Goal: Transaction & Acquisition: Purchase product/service

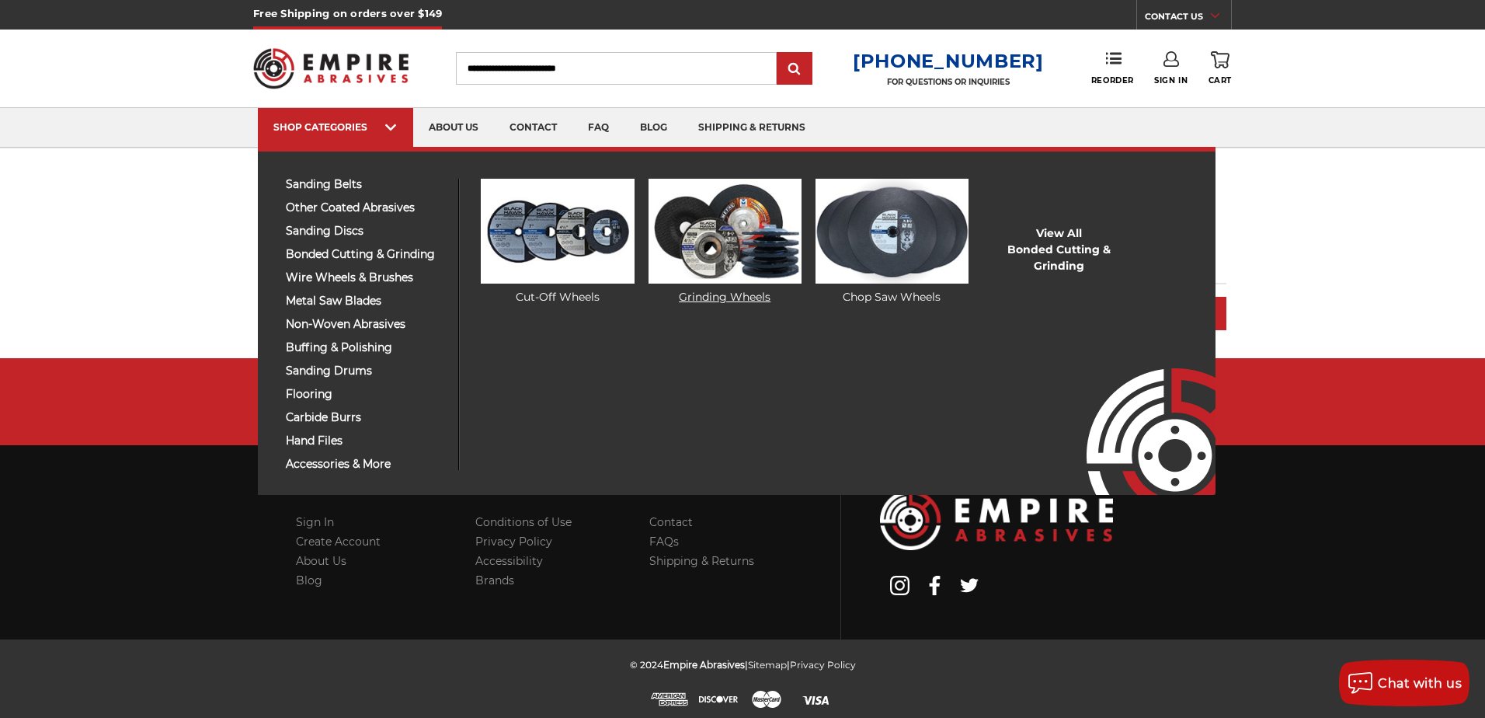
click at [746, 240] on img at bounding box center [725, 231] width 153 height 105
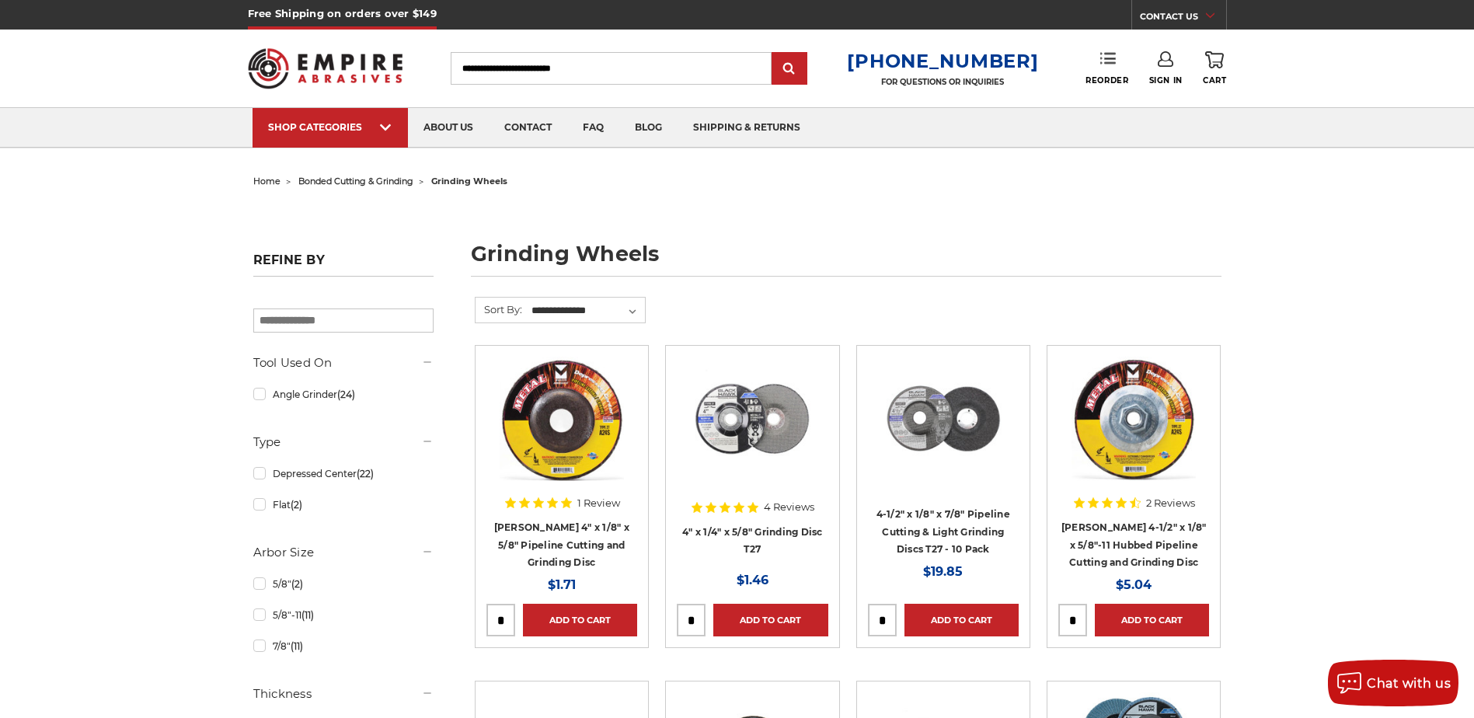
type input "**********"
click at [1105, 70] on link "Reorder" at bounding box center [1106, 67] width 43 height 33
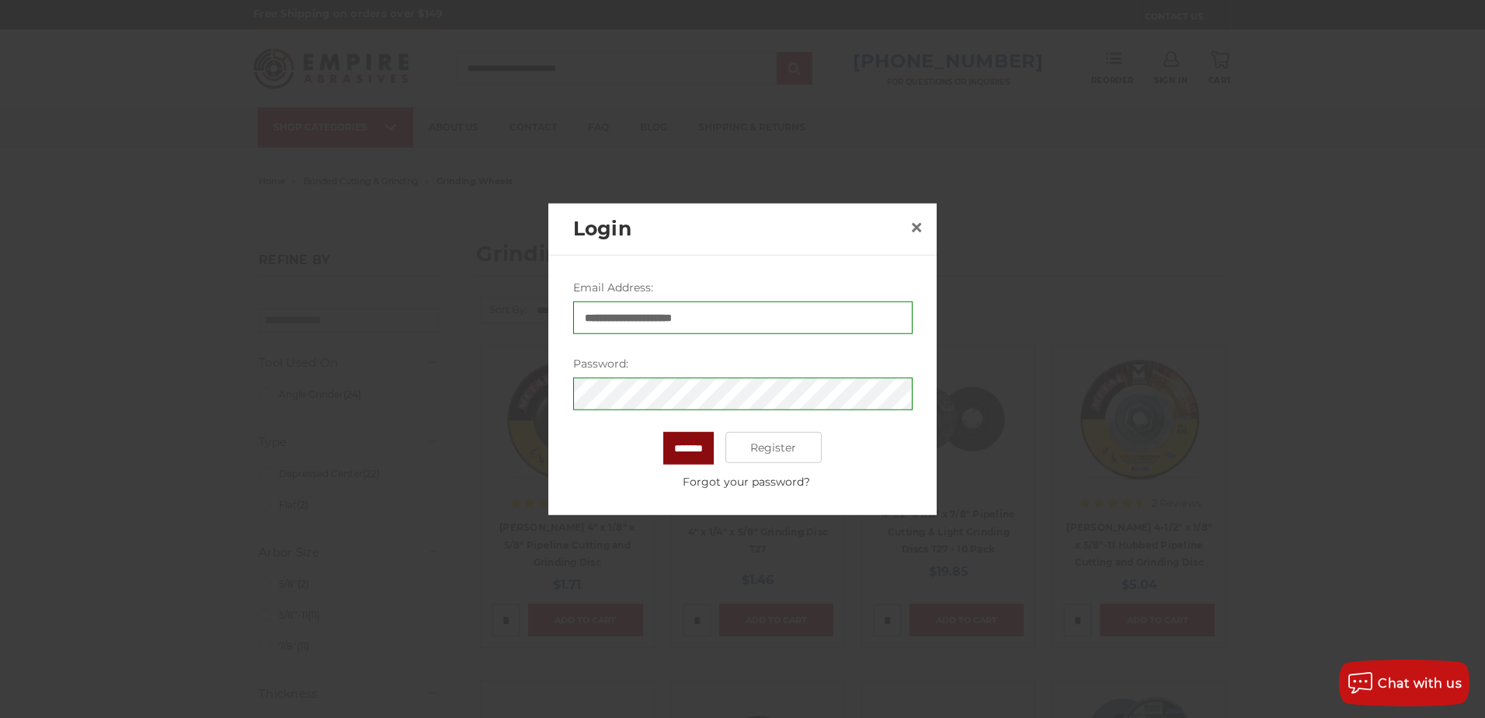
click at [693, 443] on input "*******" at bounding box center [688, 448] width 50 height 33
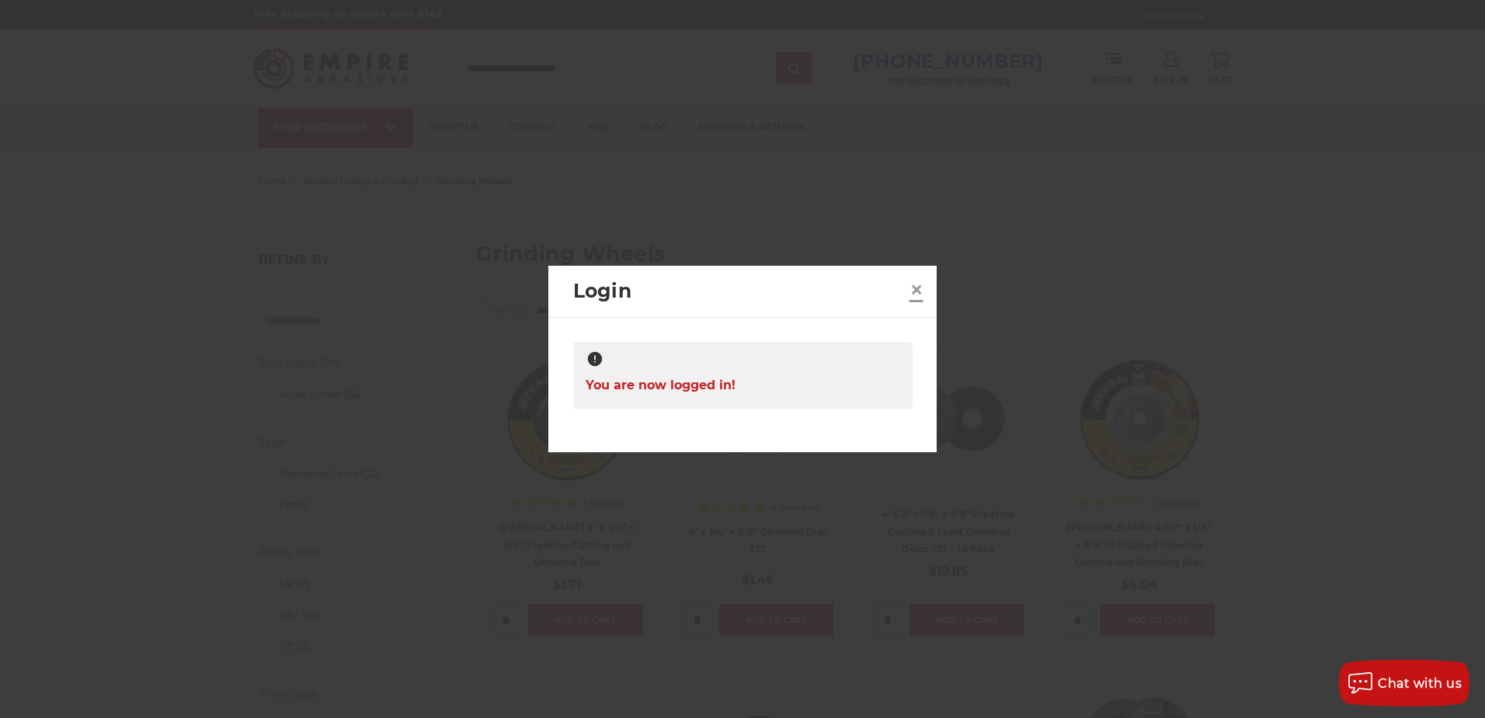
click at [919, 290] on span "×" at bounding box center [917, 289] width 14 height 30
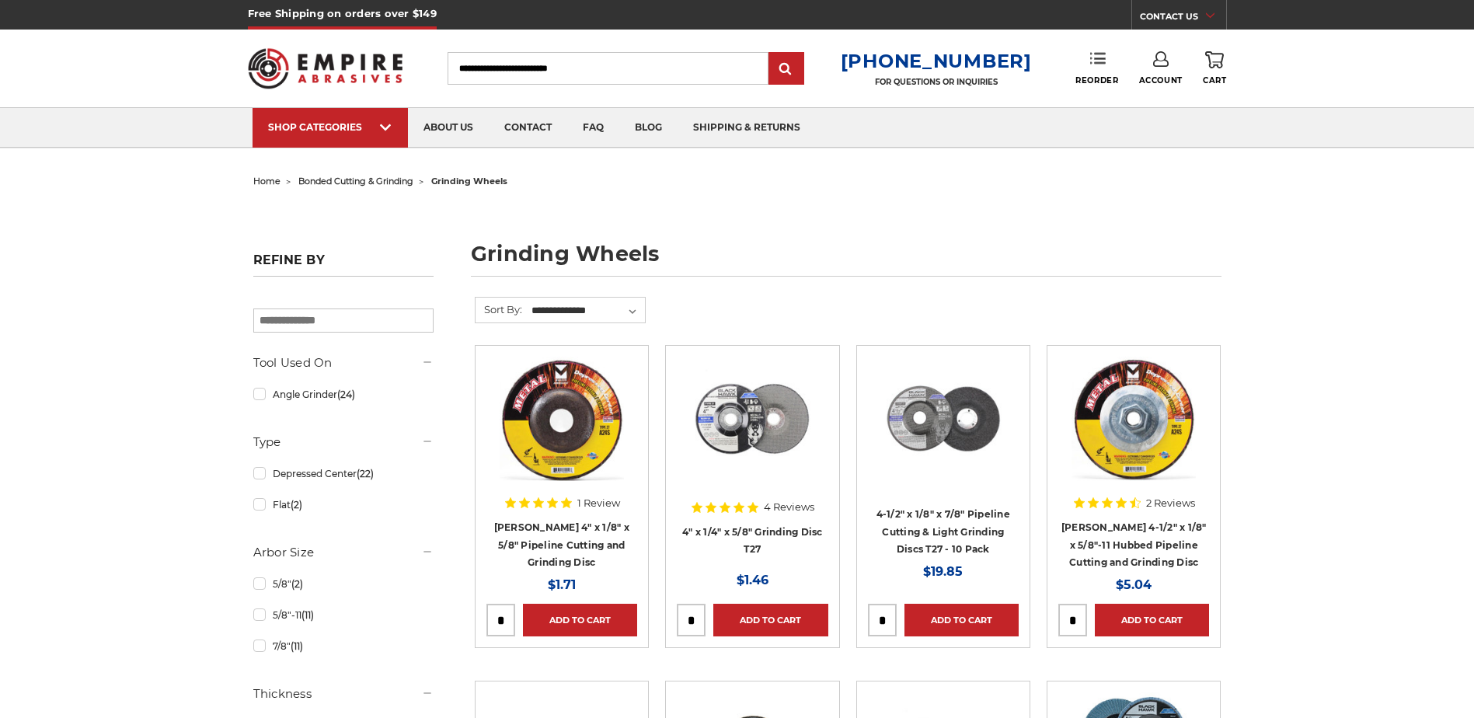
click at [1101, 65] on icon at bounding box center [1098, 58] width 16 height 16
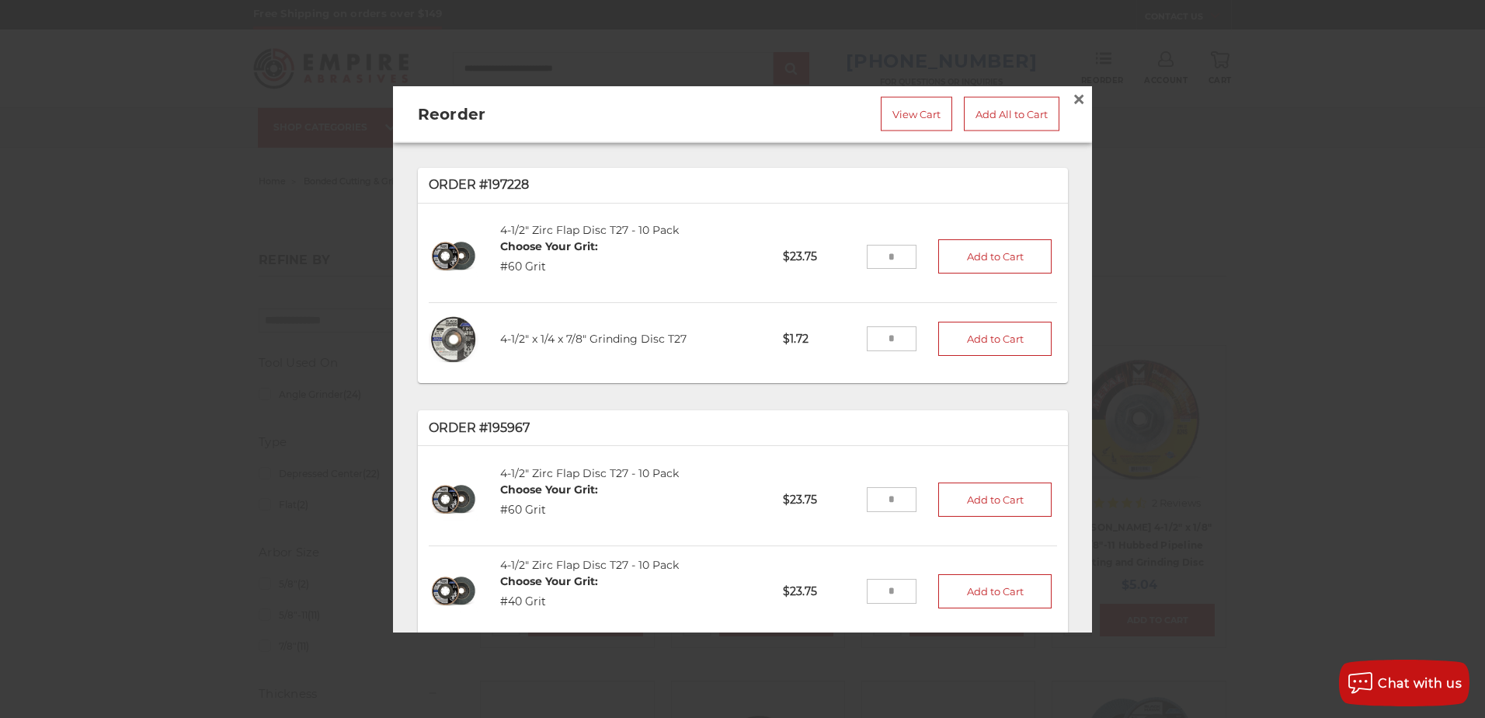
drag, startPoint x: 882, startPoint y: 334, endPoint x: 834, endPoint y: 332, distance: 47.4
click at [834, 332] on li "4-1/2" x 1/4 x 7/8" Grinding Disc T27 GW4501 $1.72 Add to Cart" at bounding box center [743, 338] width 628 height 72
type input "**"
click at [980, 330] on button "Add to Cart" at bounding box center [994, 339] width 113 height 34
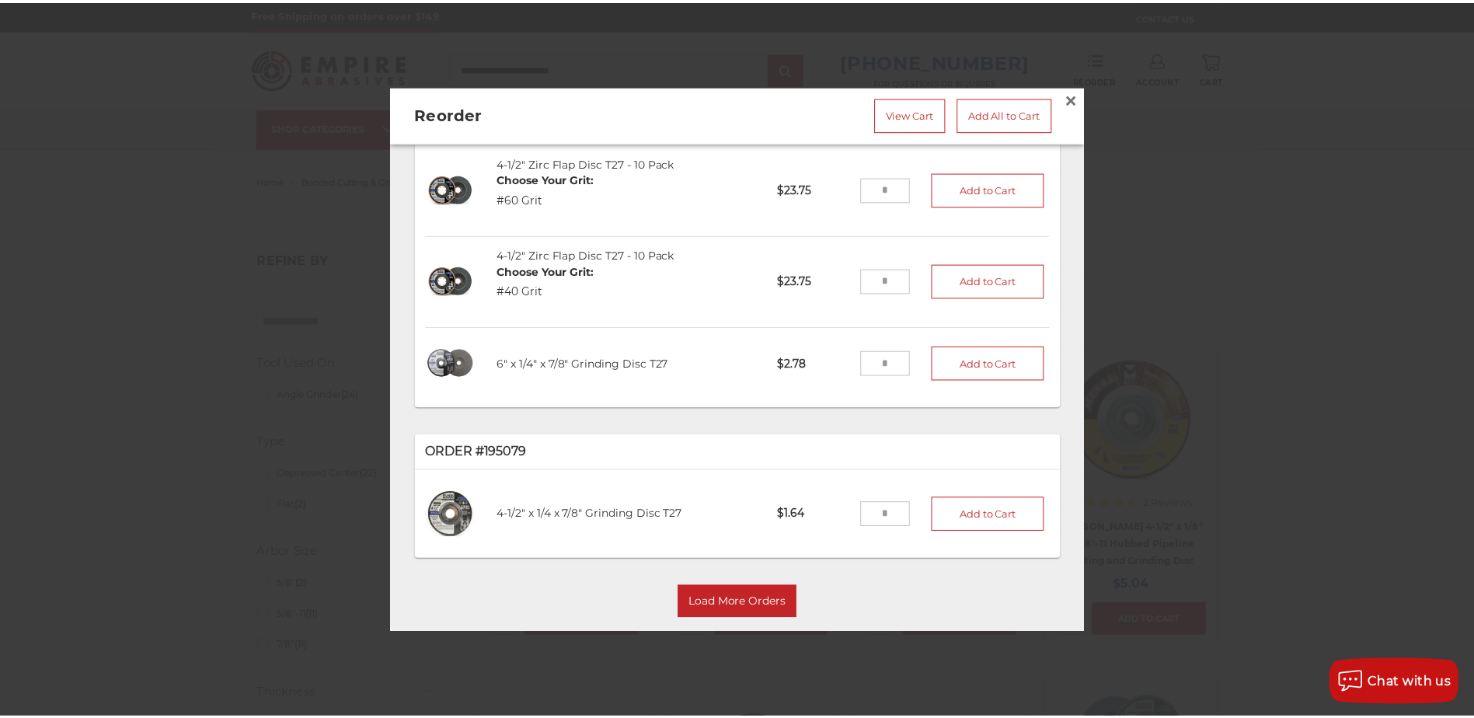
scroll to position [311, 0]
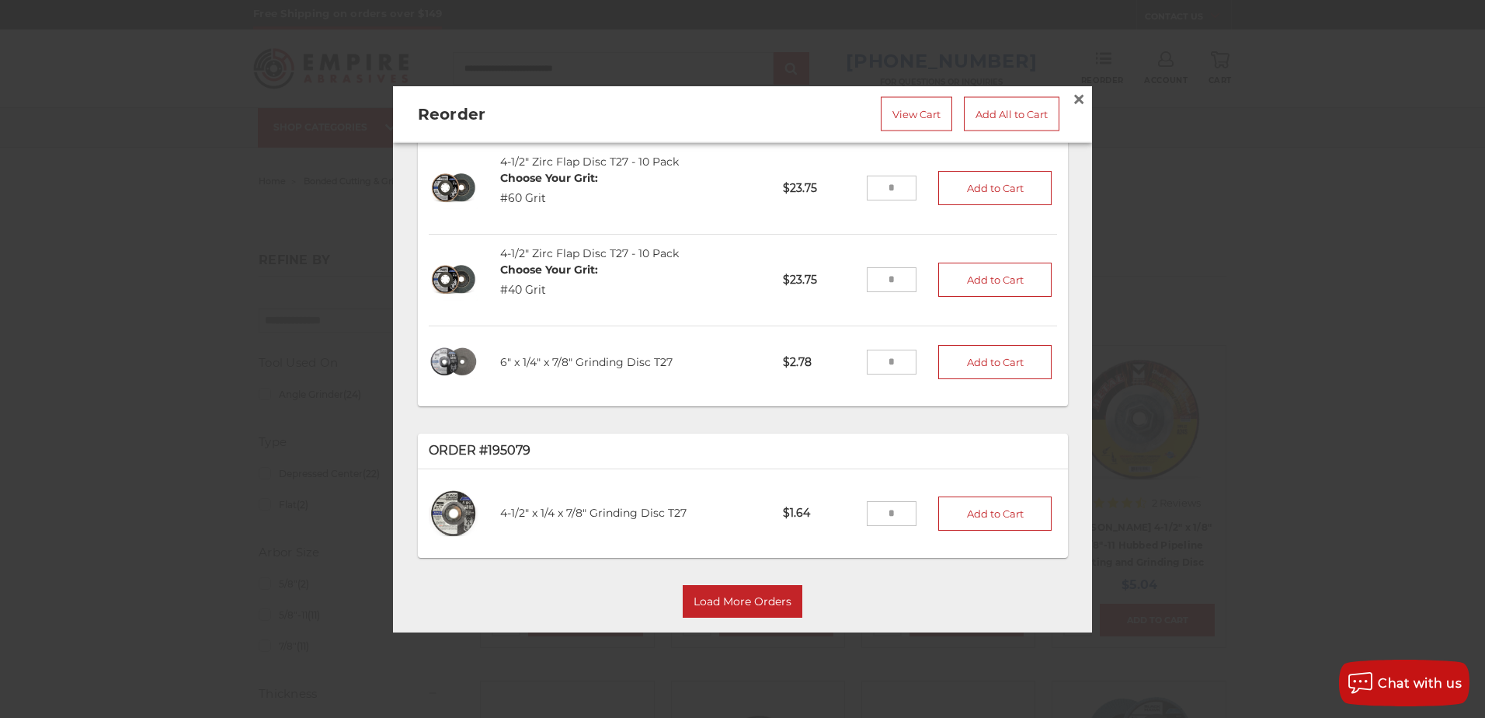
drag, startPoint x: 883, startPoint y: 505, endPoint x: 858, endPoint y: 510, distance: 26.2
click at [867, 510] on input "tel" at bounding box center [892, 513] width 50 height 25
type input "**"
click at [978, 504] on button "Add to Cart" at bounding box center [994, 513] width 113 height 34
click at [882, 352] on input "tel" at bounding box center [892, 362] width 50 height 25
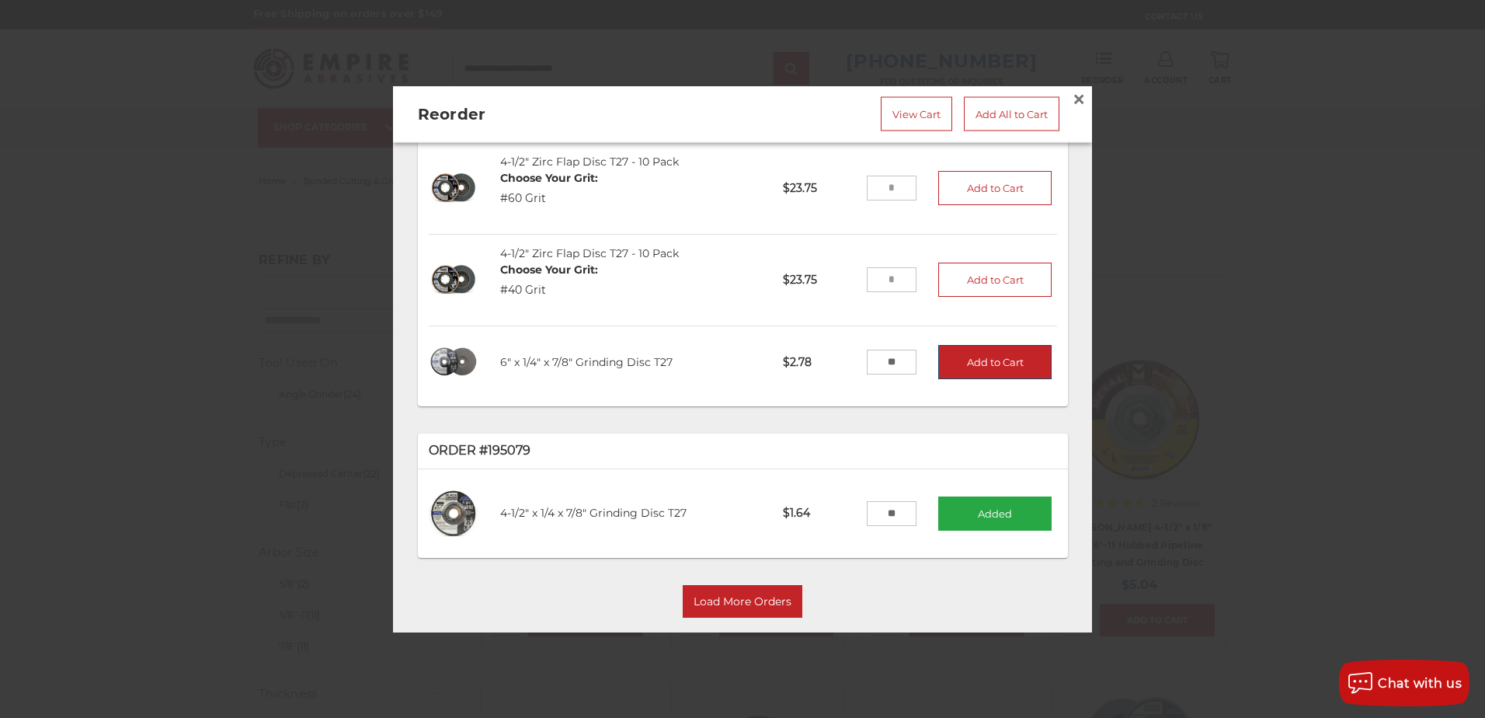
type input "**"
click at [986, 352] on button "Add to Cart" at bounding box center [994, 363] width 113 height 34
click at [1072, 94] on span "×" at bounding box center [1079, 99] width 14 height 30
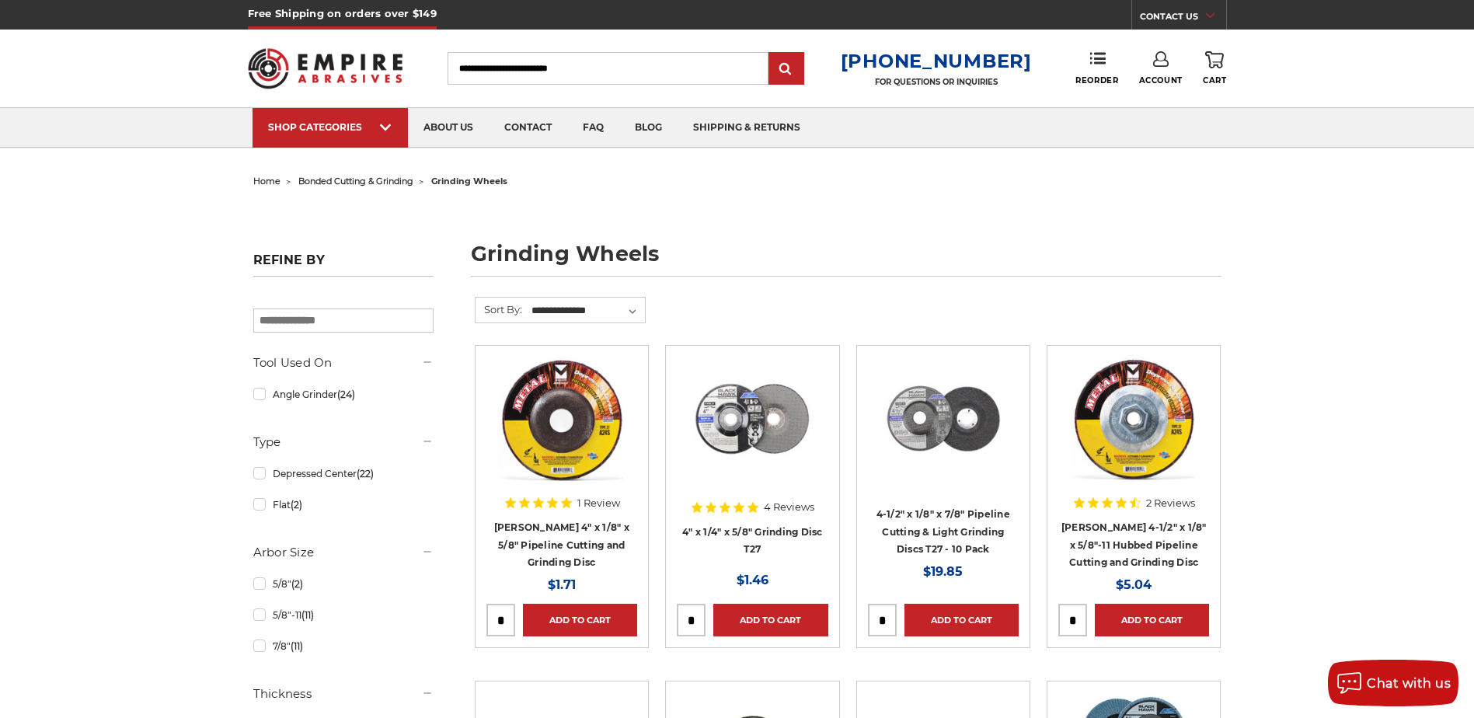
click at [1218, 59] on icon at bounding box center [1214, 59] width 19 height 17
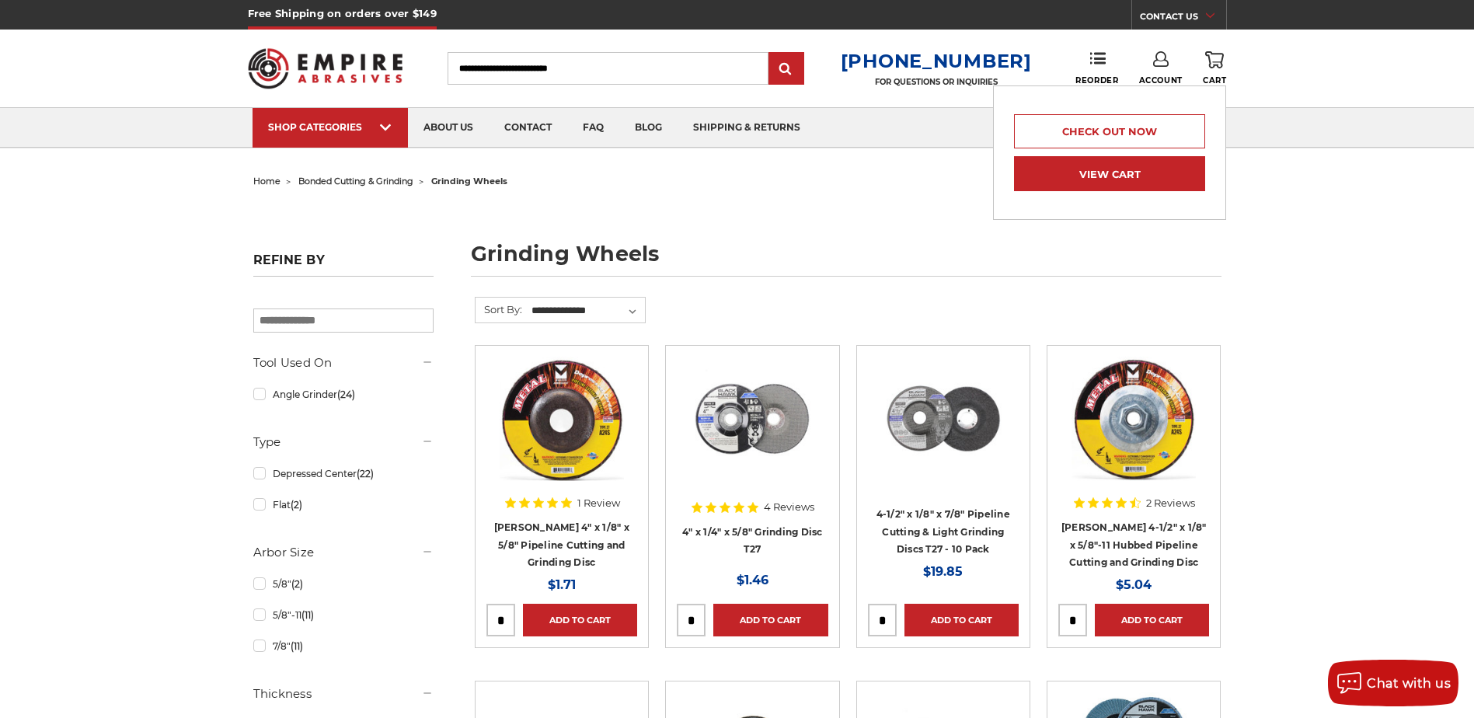
click at [1171, 162] on link "View Cart" at bounding box center [1109, 173] width 191 height 35
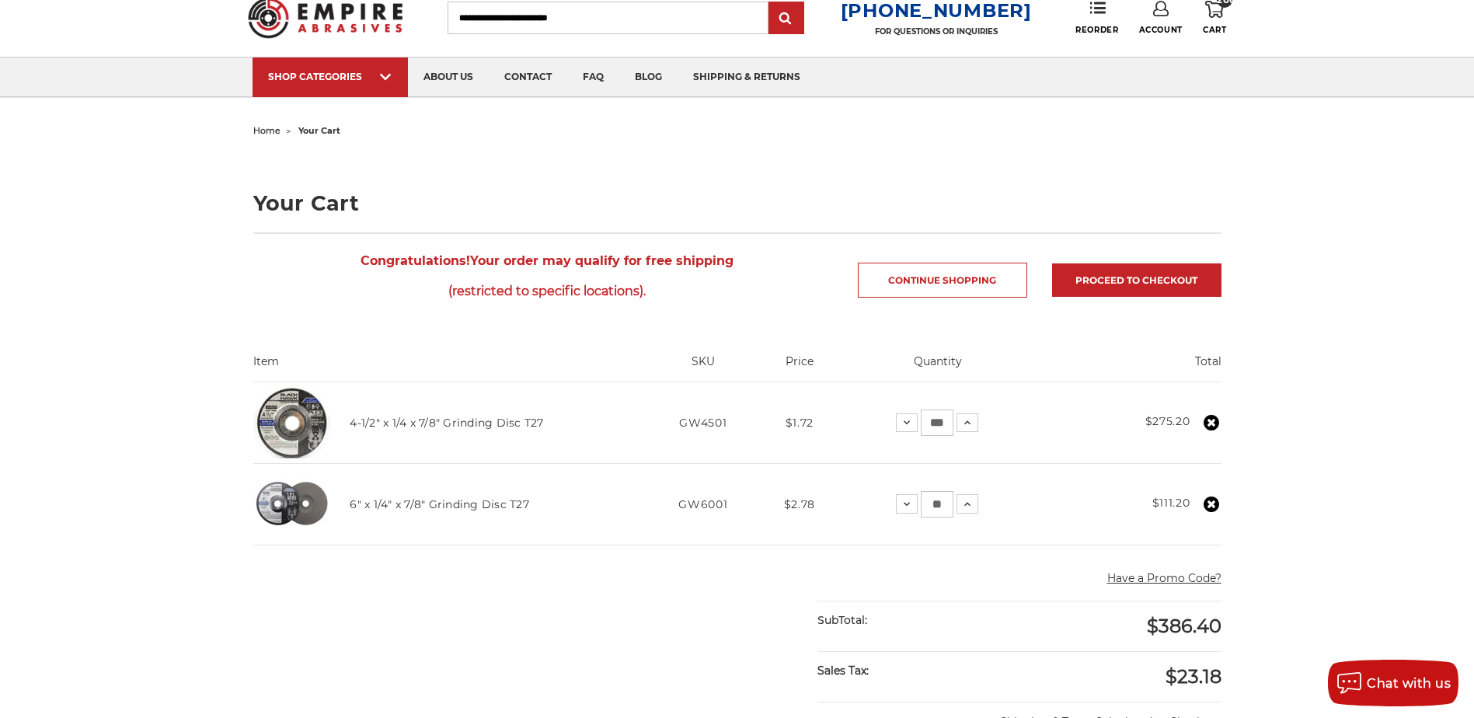
scroll to position [78, 0]
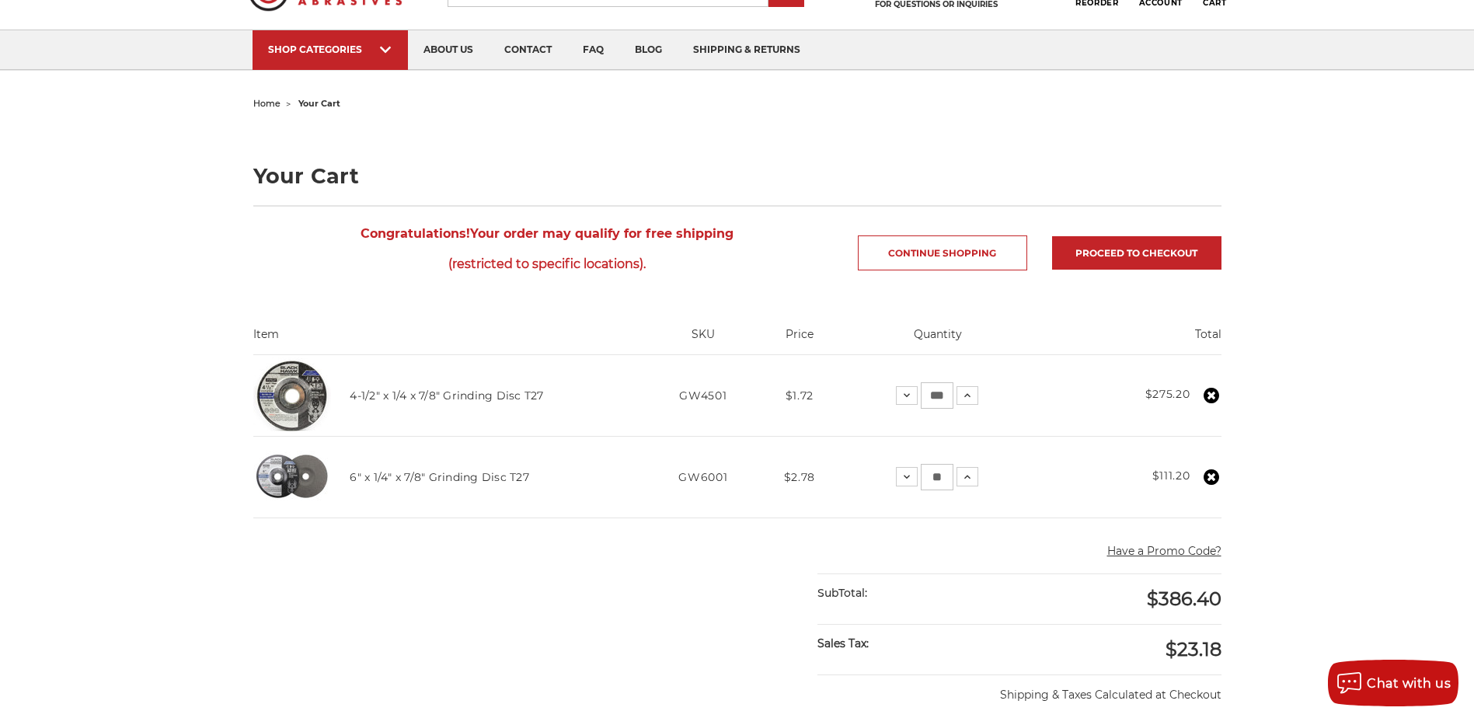
drag, startPoint x: 944, startPoint y: 395, endPoint x: 921, endPoint y: 393, distance: 22.6
click at [921, 393] on input "***" at bounding box center [937, 395] width 33 height 26
type input "**"
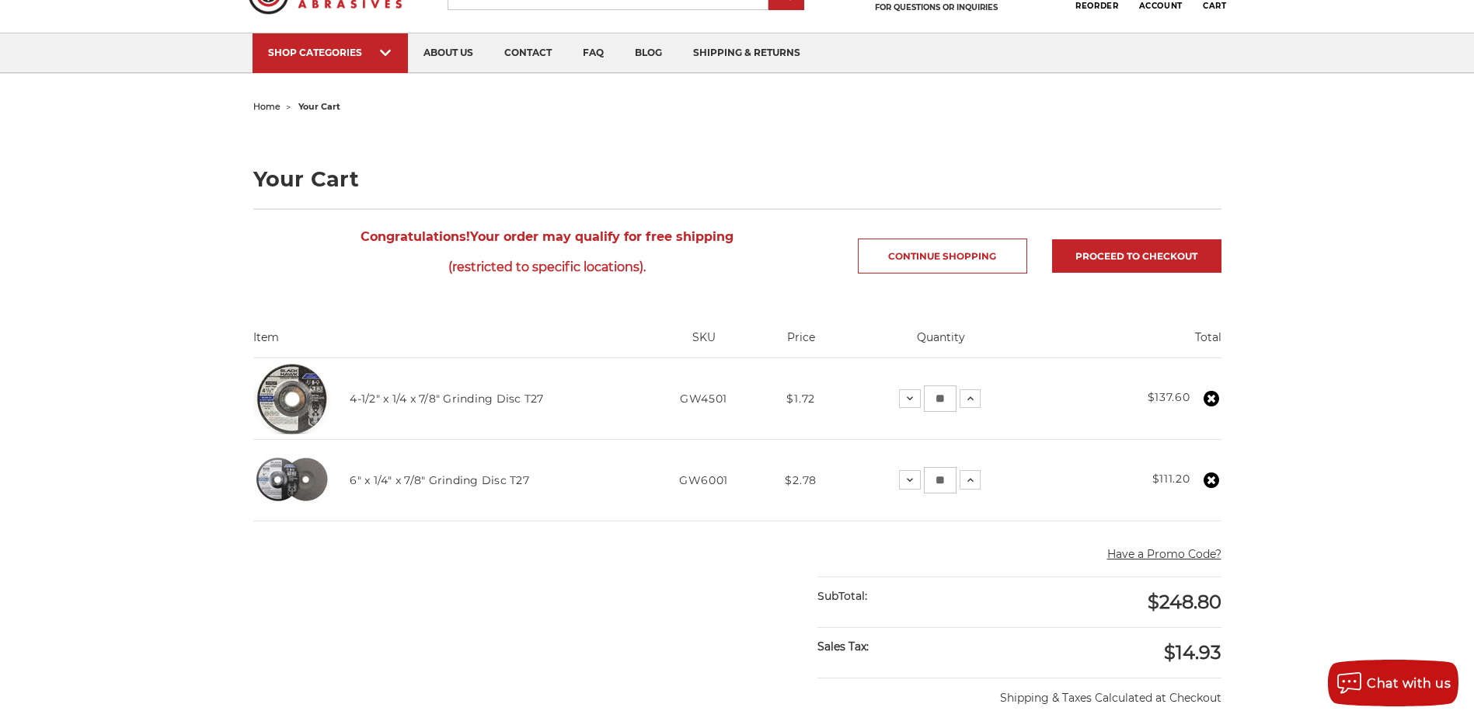
scroll to position [0, 0]
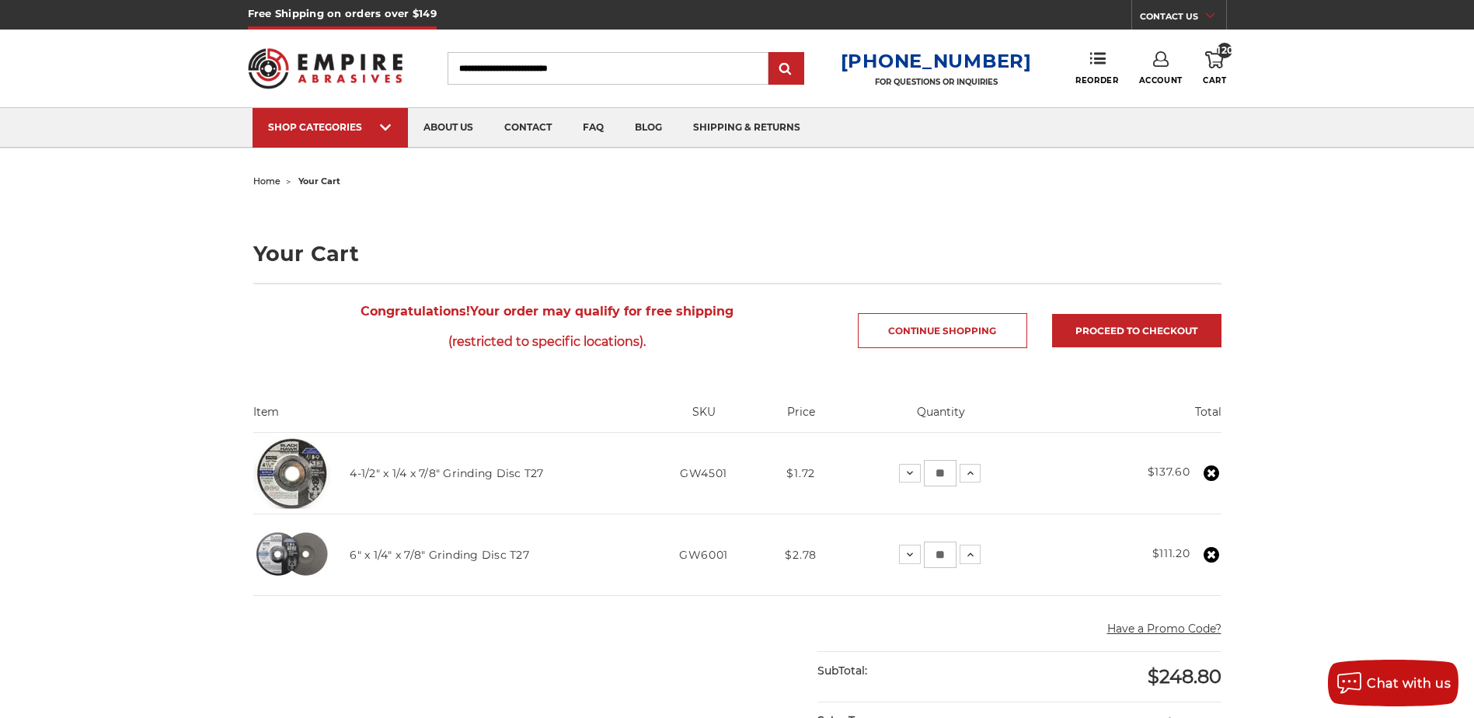
click at [1156, 67] on link "Account" at bounding box center [1161, 68] width 44 height 34
click at [1166, 99] on link "Account" at bounding box center [1160, 101] width 111 height 30
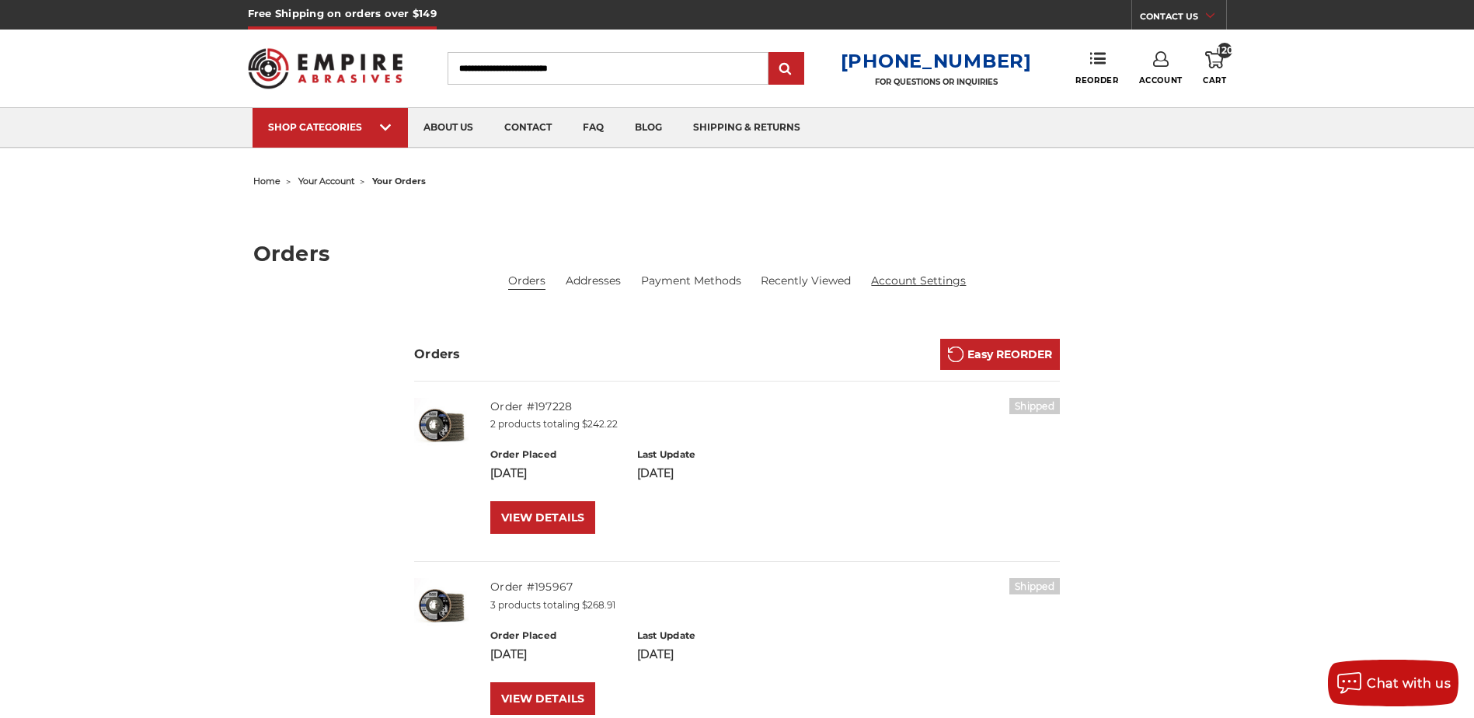
click at [942, 280] on link "Account Settings" at bounding box center [918, 281] width 95 height 16
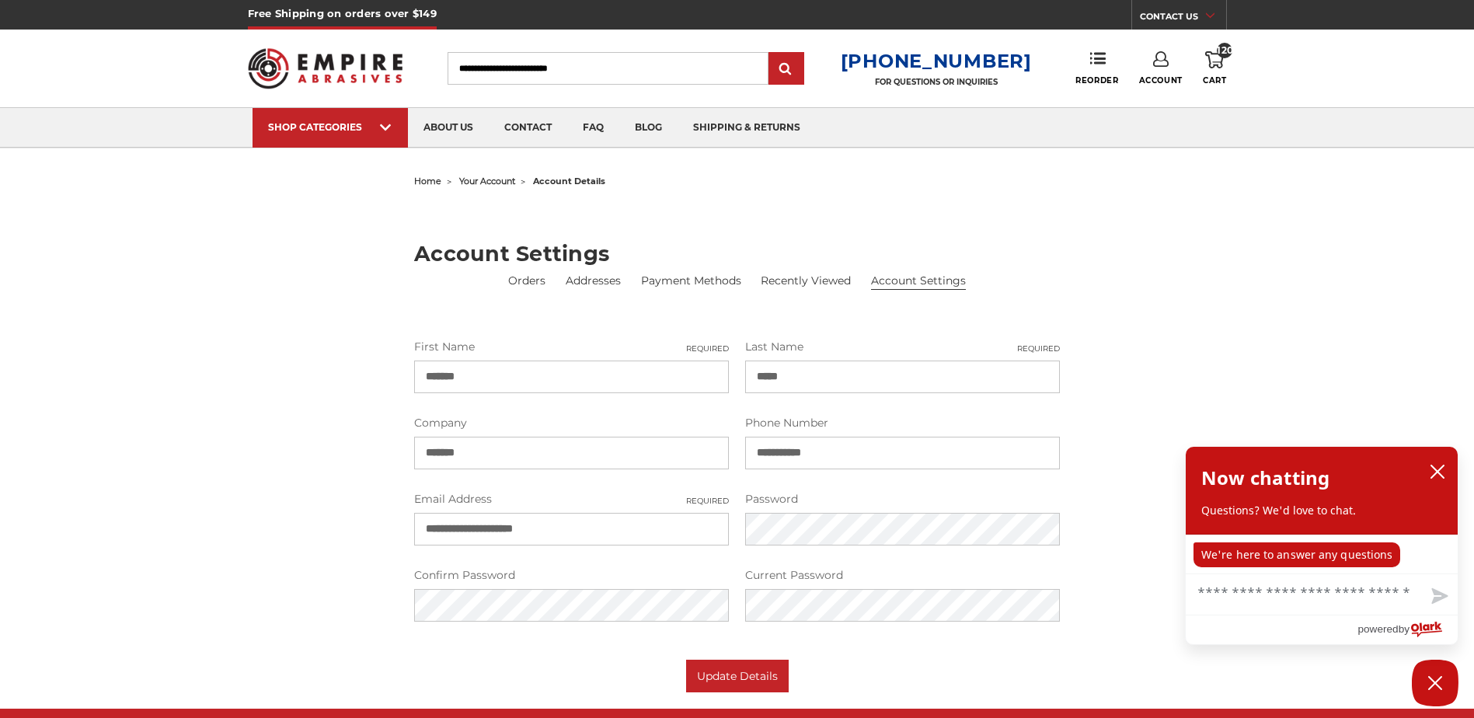
click at [1208, 73] on link "120 Cart" at bounding box center [1213, 68] width 23 height 34
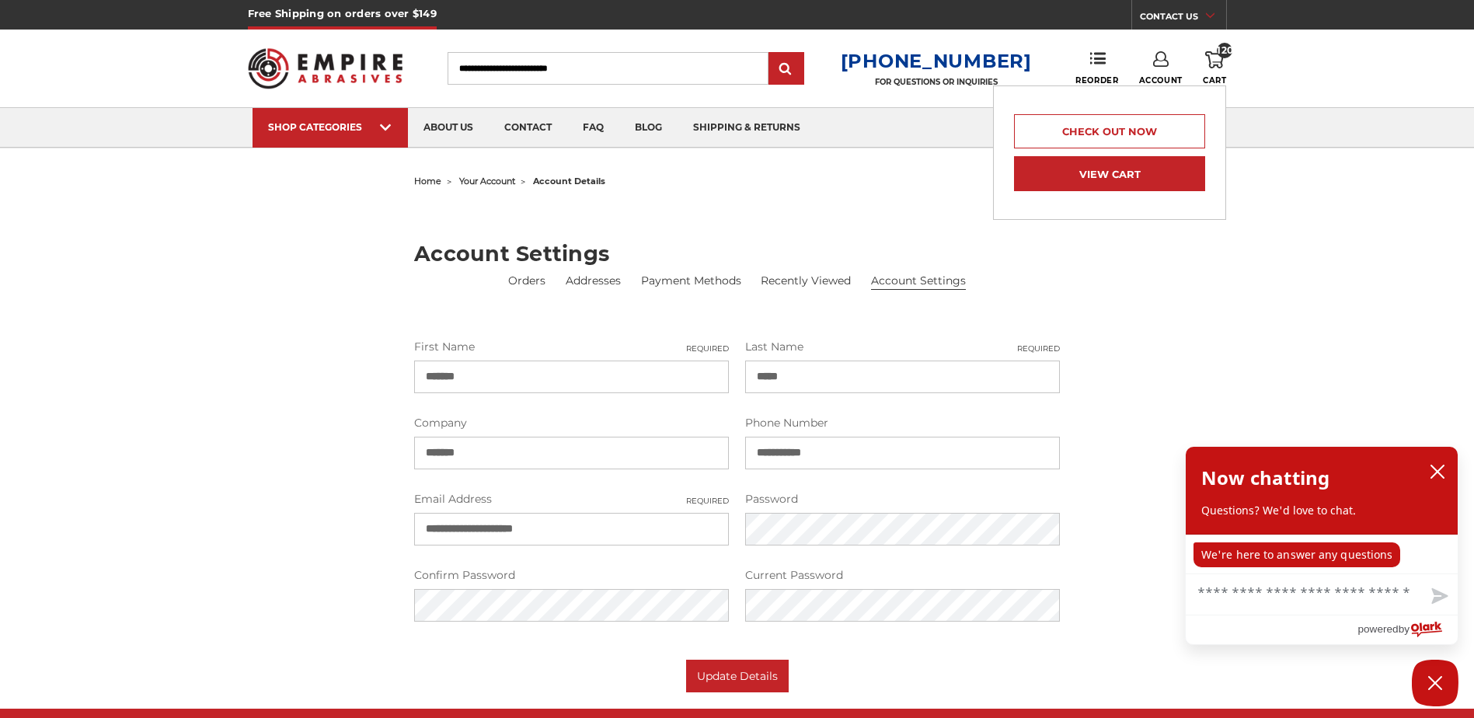
click at [1165, 169] on link "View Cart" at bounding box center [1109, 173] width 191 height 35
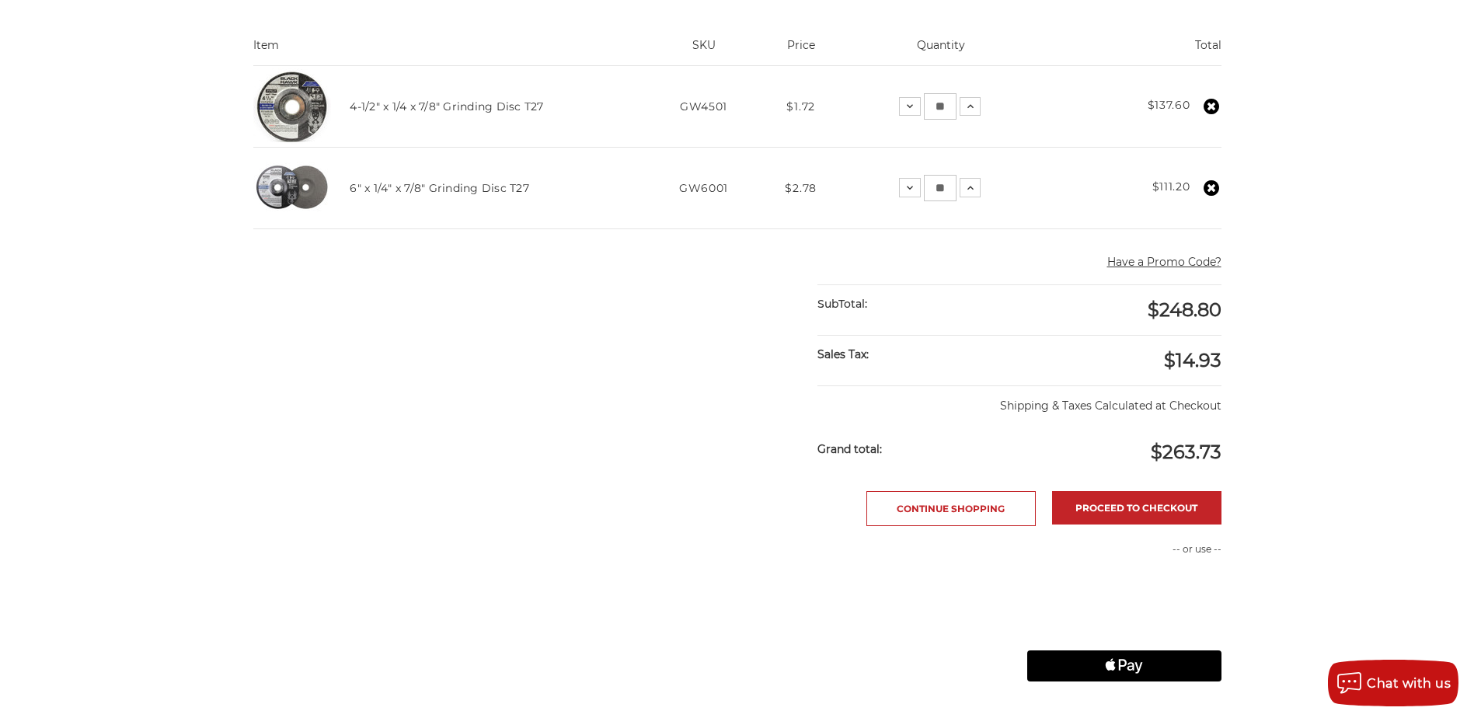
scroll to position [388, 0]
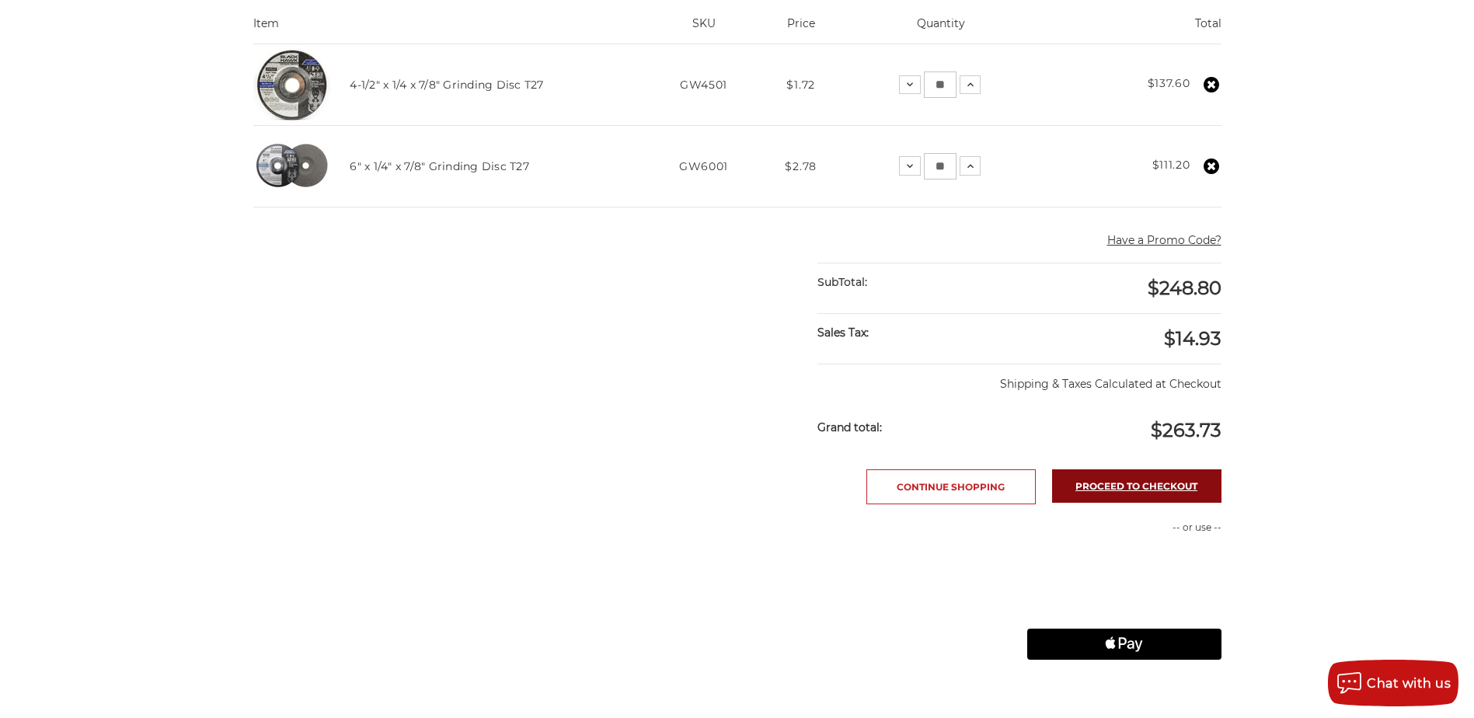
click at [1187, 488] on link "Proceed to checkout" at bounding box center [1136, 485] width 169 height 33
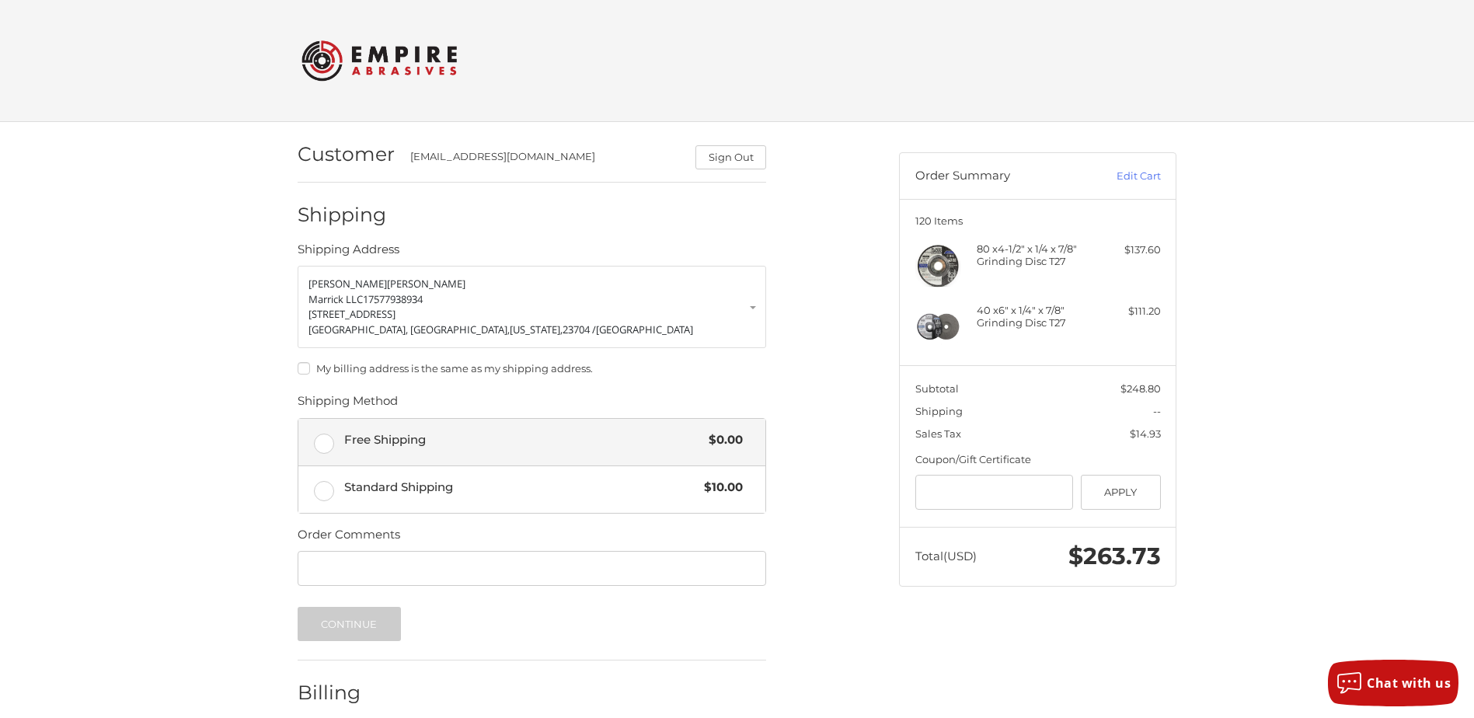
click at [322, 445] on label "Free Shipping $0.00" at bounding box center [531, 442] width 467 height 47
click at [935, 499] on input "Gift Certificate or Coupon Code" at bounding box center [994, 492] width 158 height 35
drag, startPoint x: 934, startPoint y: 487, endPoint x: 845, endPoint y: 536, distance: 101.9
click at [845, 536] on div "Customer bwatts@marrickcorp.com Sign Out Shipping Shipping Address Brandon Watt…" at bounding box center [586, 450] width 601 height 656
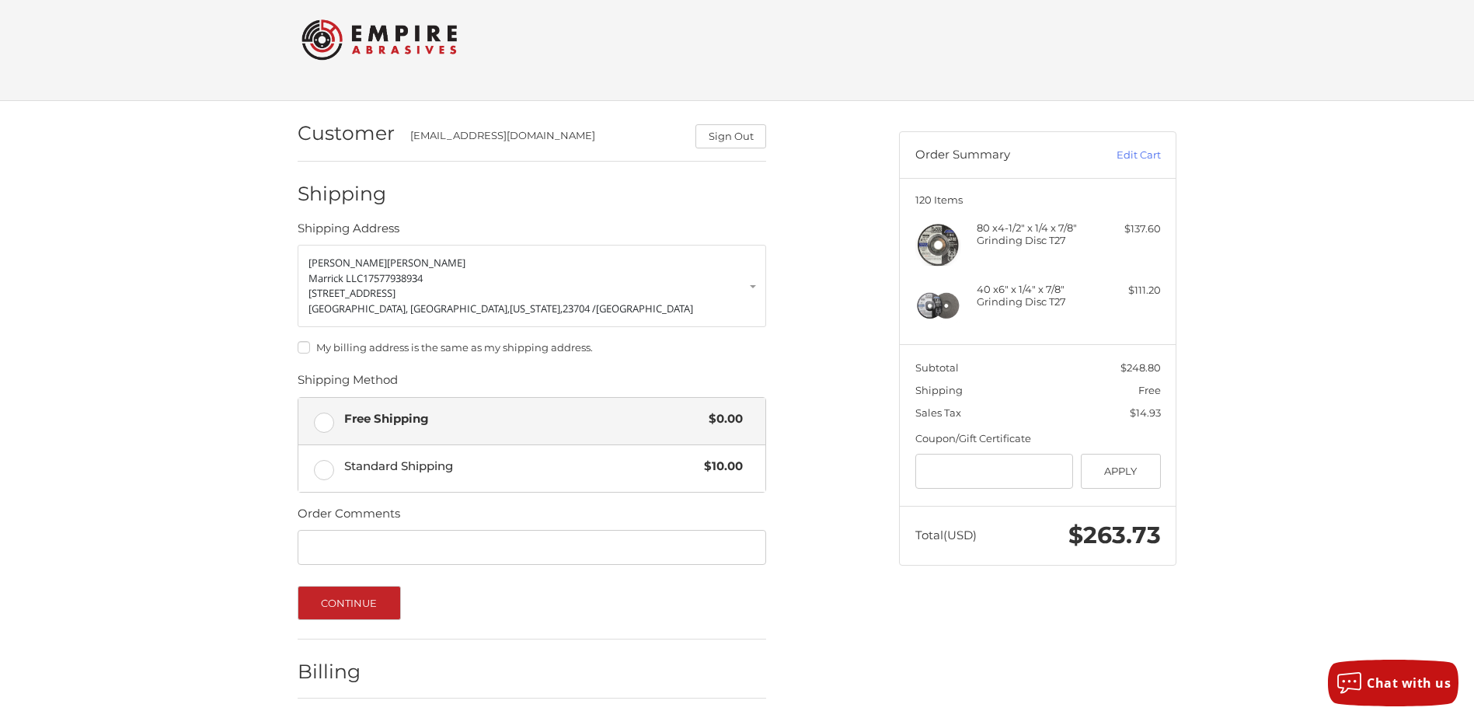
scroll to position [75, 0]
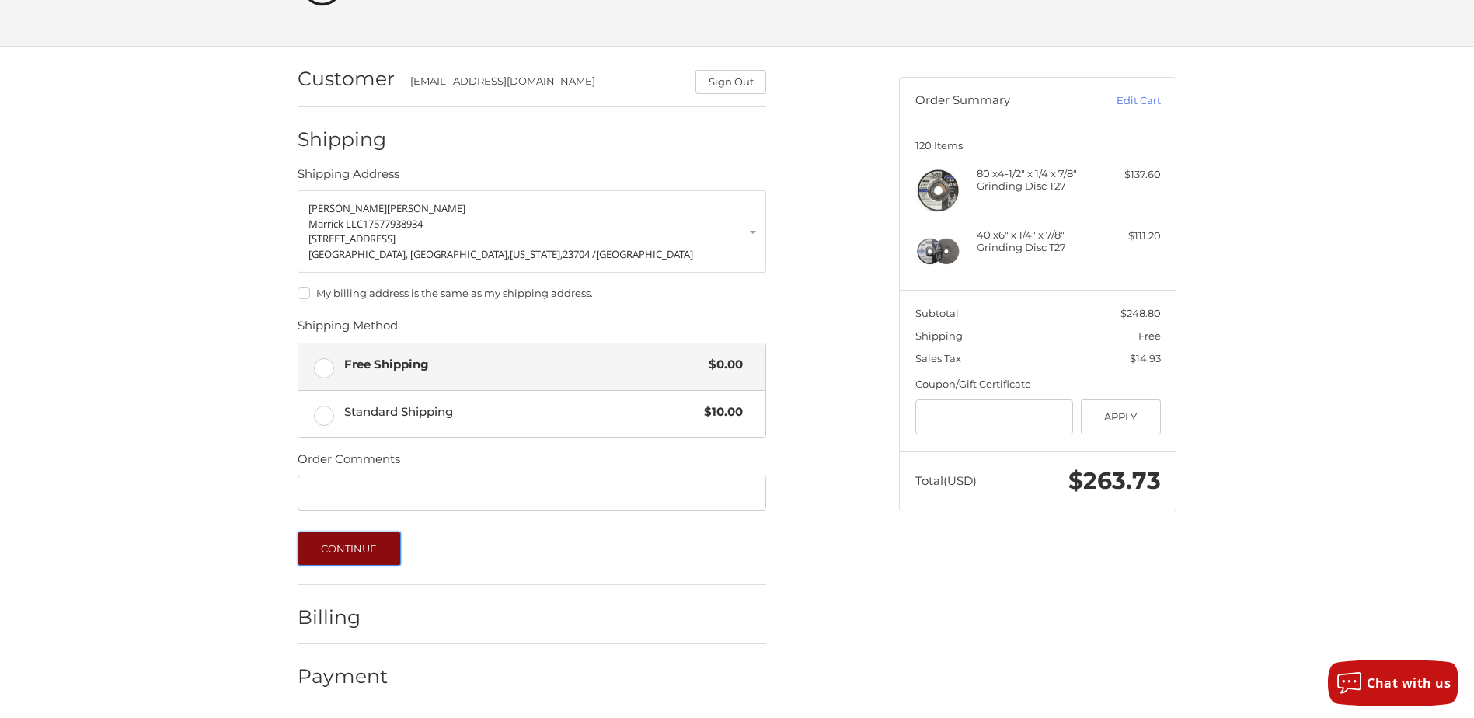
click at [339, 545] on button "Continue" at bounding box center [349, 548] width 103 height 34
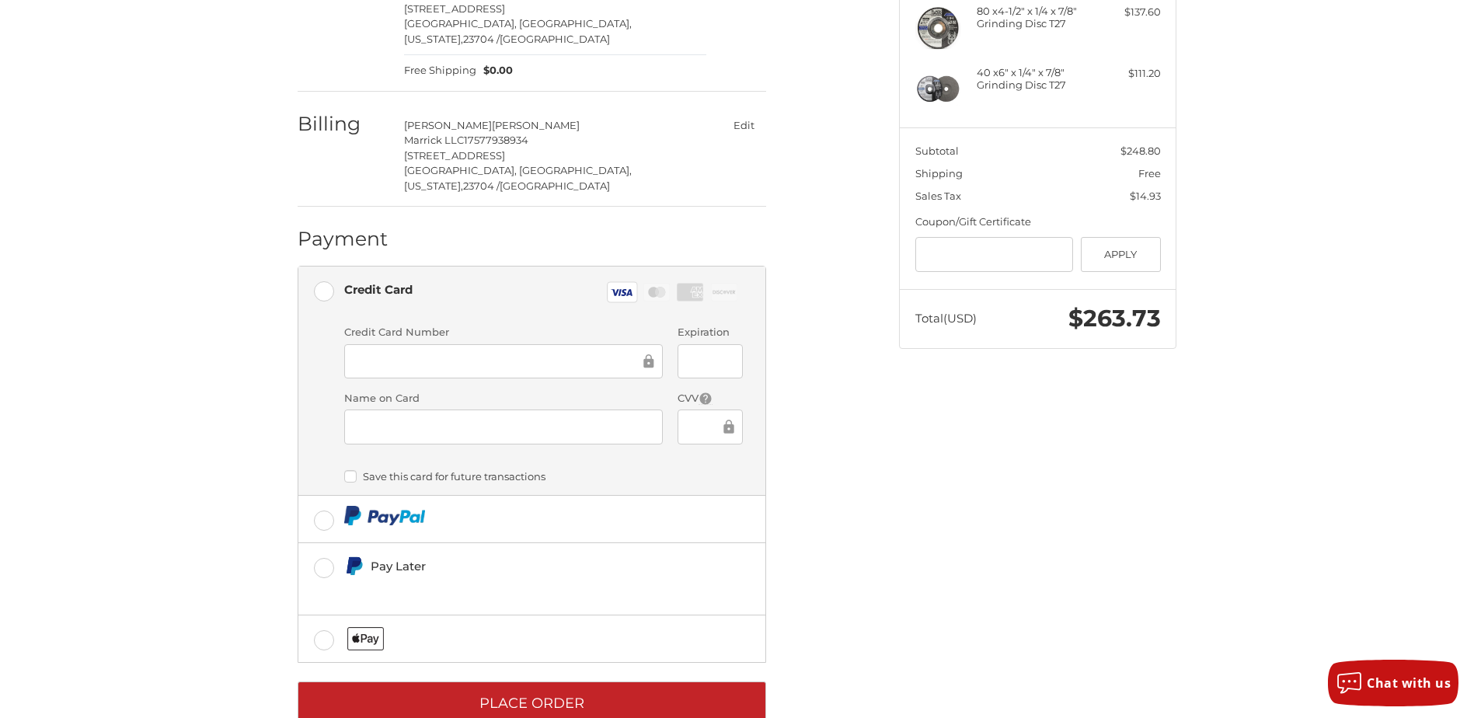
scroll to position [248, 0]
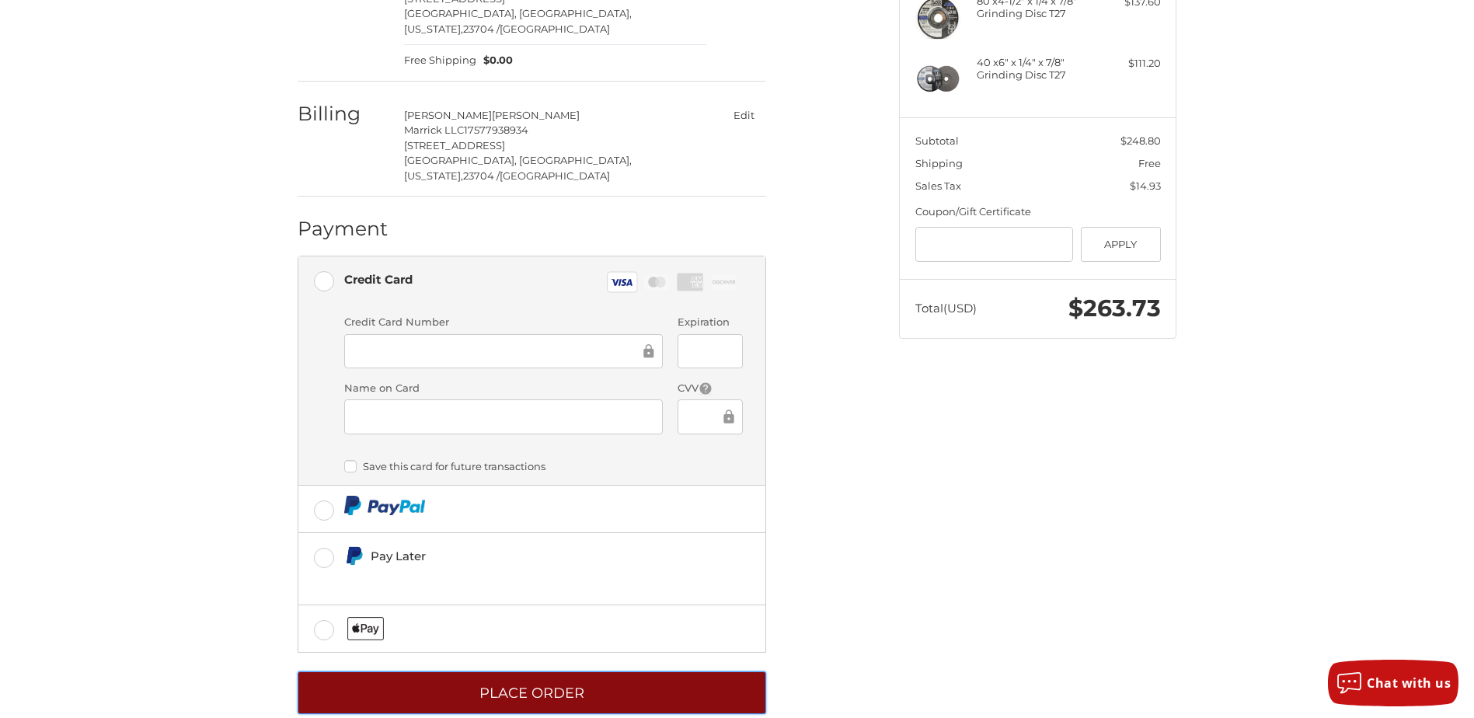
click at [610, 671] on button "Place Order" at bounding box center [532, 692] width 468 height 43
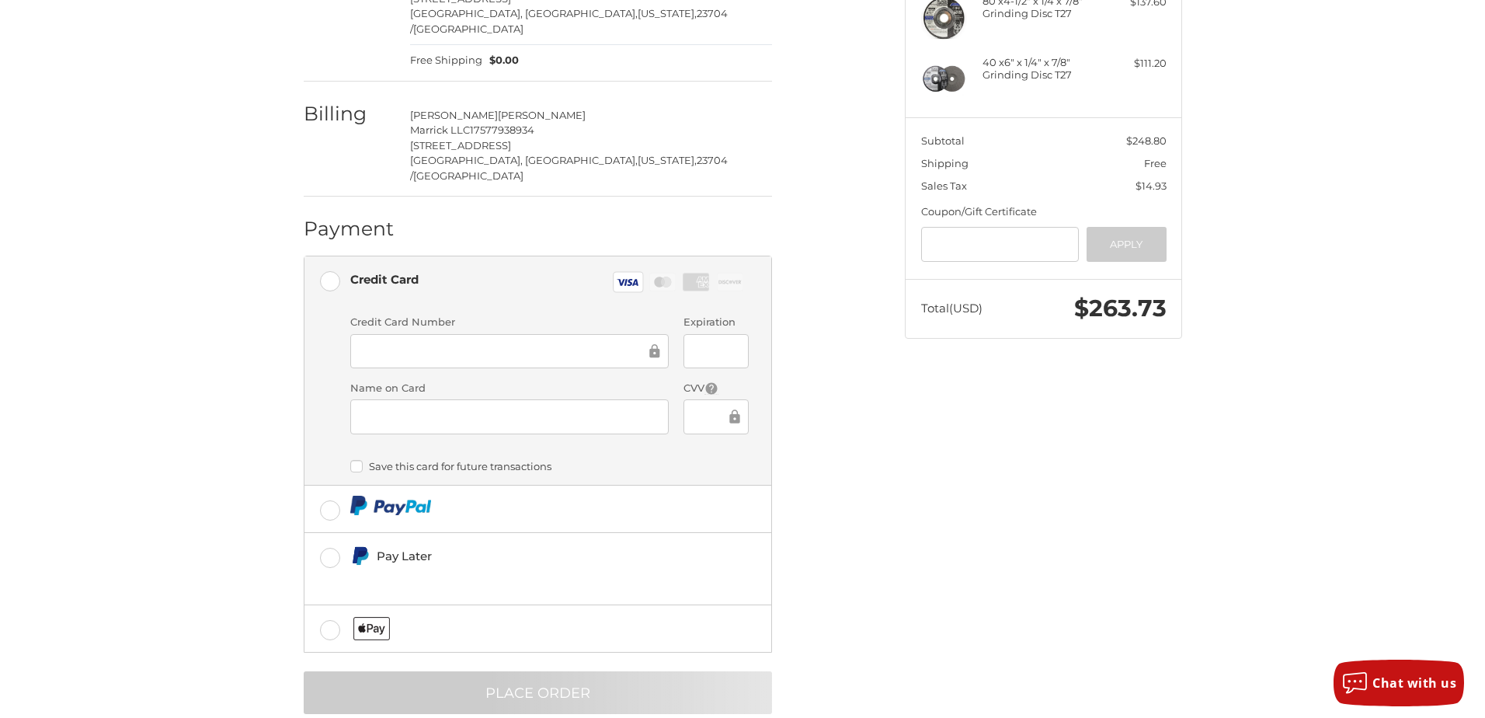
scroll to position [0, 0]
